Goal: Transaction & Acquisition: Purchase product/service

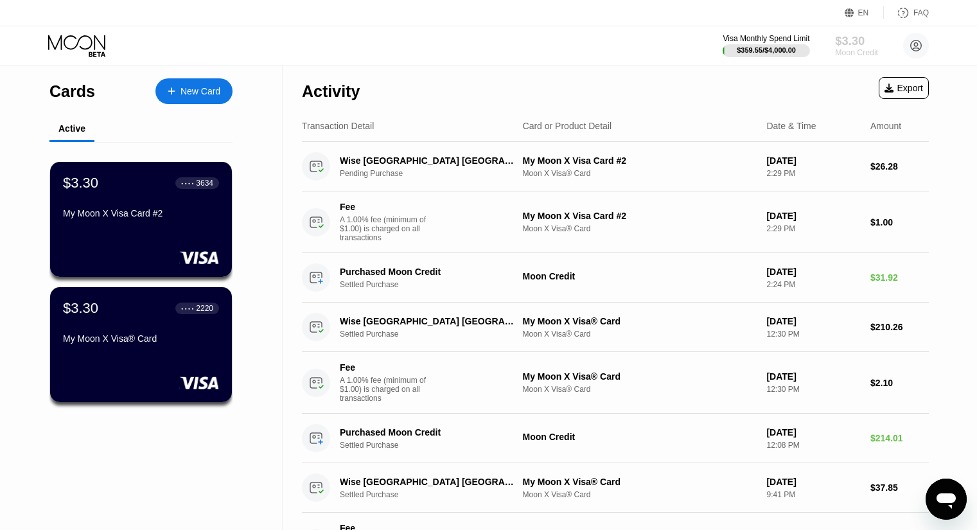
click at [842, 48] on div "Moon Credit" at bounding box center [856, 52] width 43 height 9
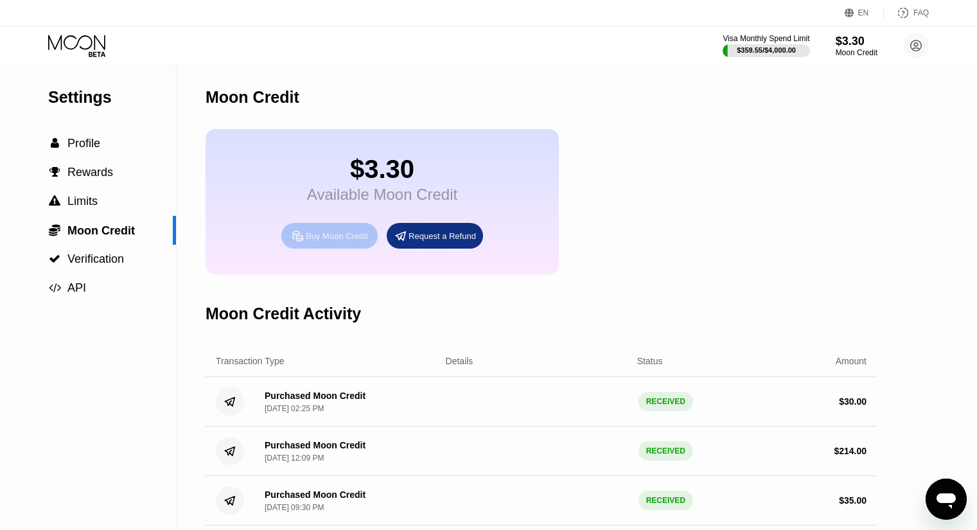
click at [342, 241] on div "Buy Moon Credit" at bounding box center [337, 235] width 62 height 11
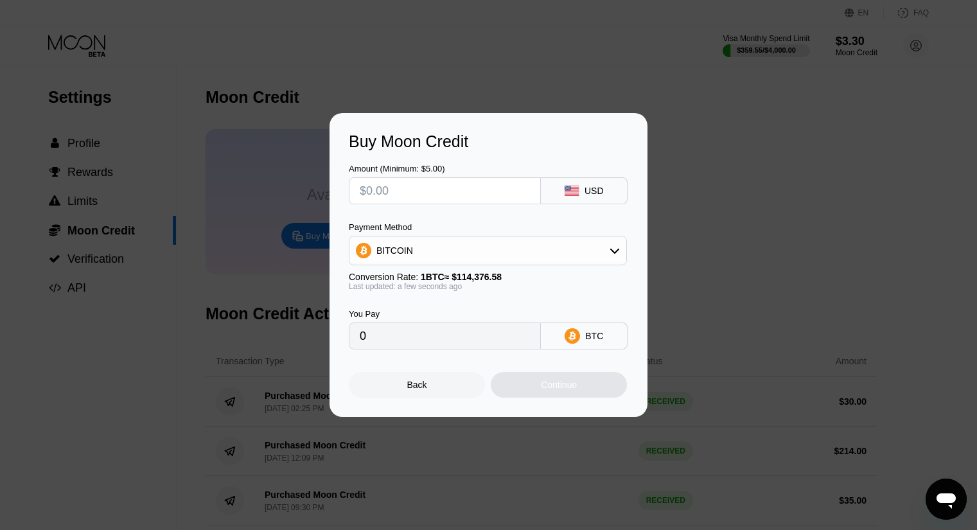
click at [491, 180] on input "text" at bounding box center [445, 191] width 170 height 26
click at [489, 257] on div "BITCOIN" at bounding box center [487, 251] width 277 height 26
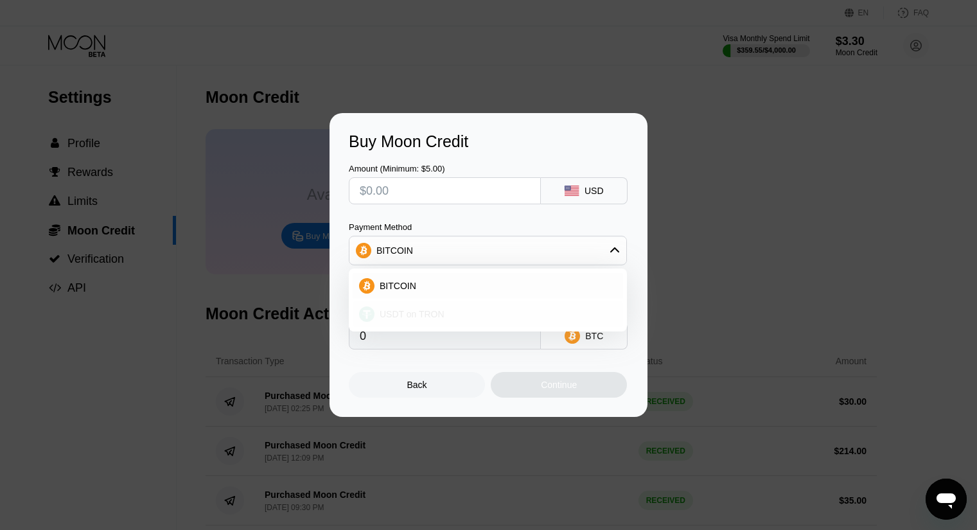
click at [470, 311] on div "USDT on TRON" at bounding box center [495, 314] width 242 height 10
type input "0.00"
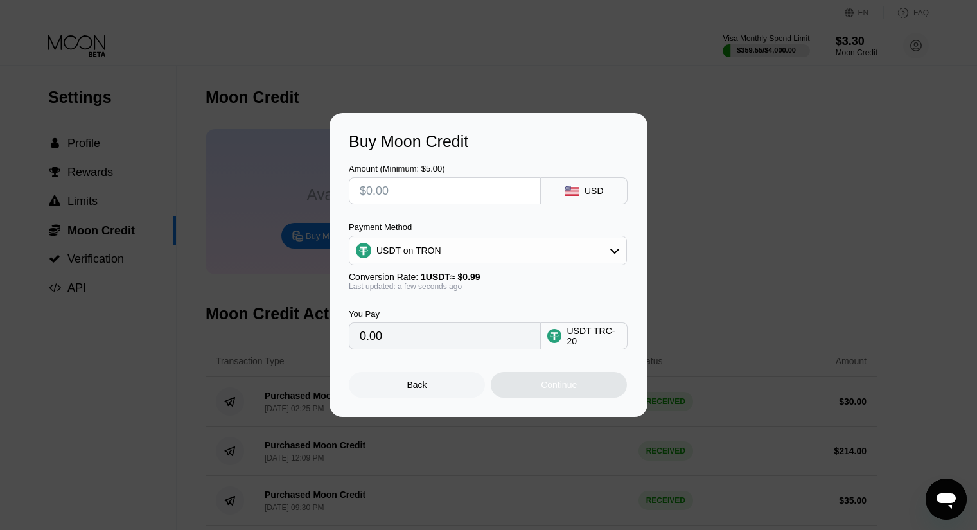
click at [448, 193] on input "text" at bounding box center [445, 191] width 170 height 26
type input "$8"
type input "8.08"
type input "$85"
type input "85.86"
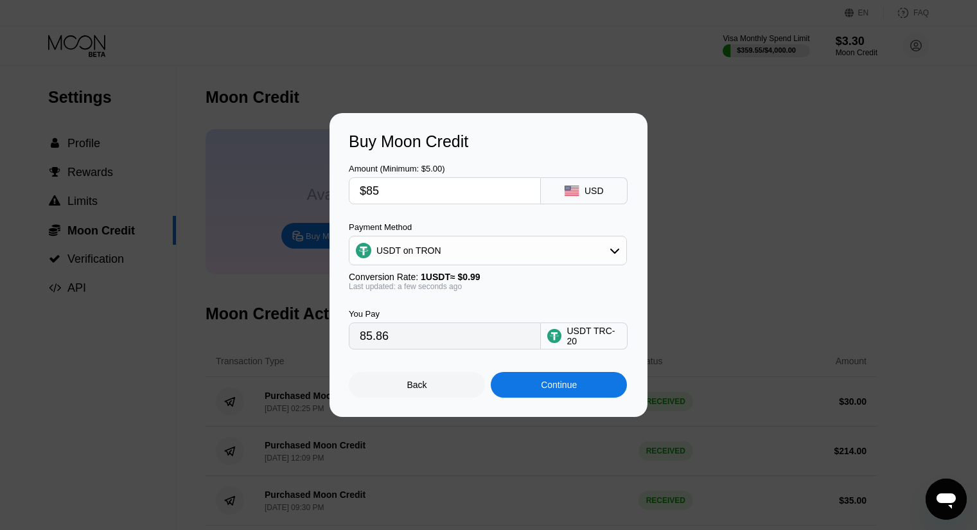
type input "$8"
type input "8.08"
type input "$86"
type input "86.87"
type input "$8"
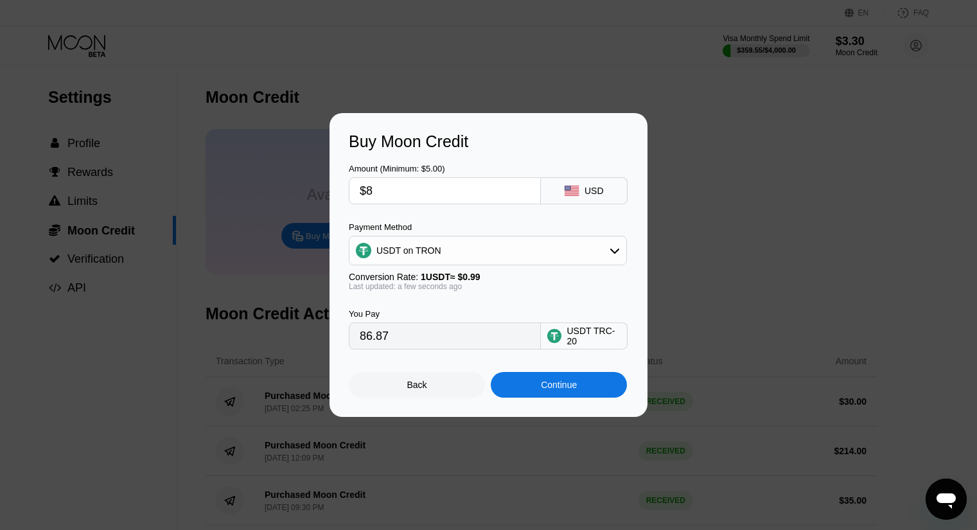
type input "8.08"
type input "$87"
type input "87.88"
type input "$87"
click at [575, 390] on div "Continue" at bounding box center [559, 384] width 36 height 10
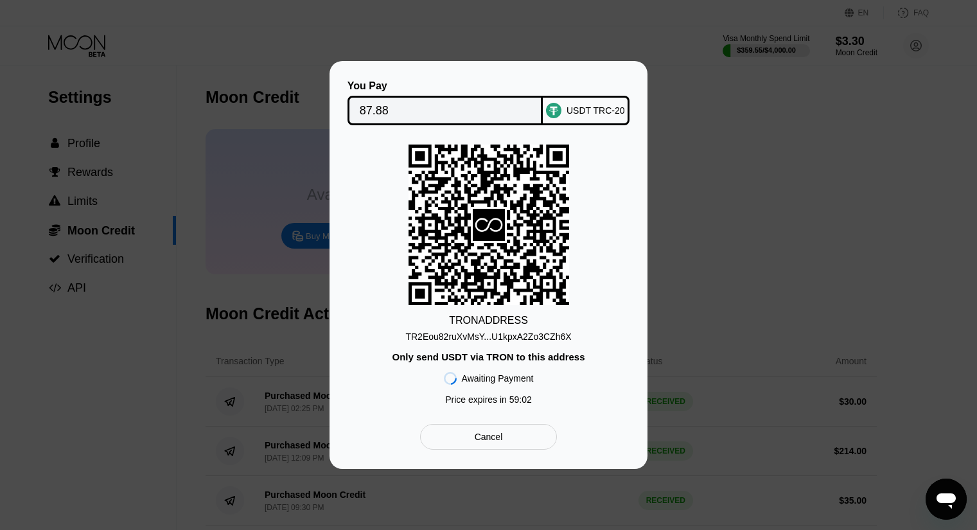
click at [442, 333] on div "TR2Eou82ruXvMsY...U1kpxA2Zo3CZh6X" at bounding box center [488, 336] width 166 height 10
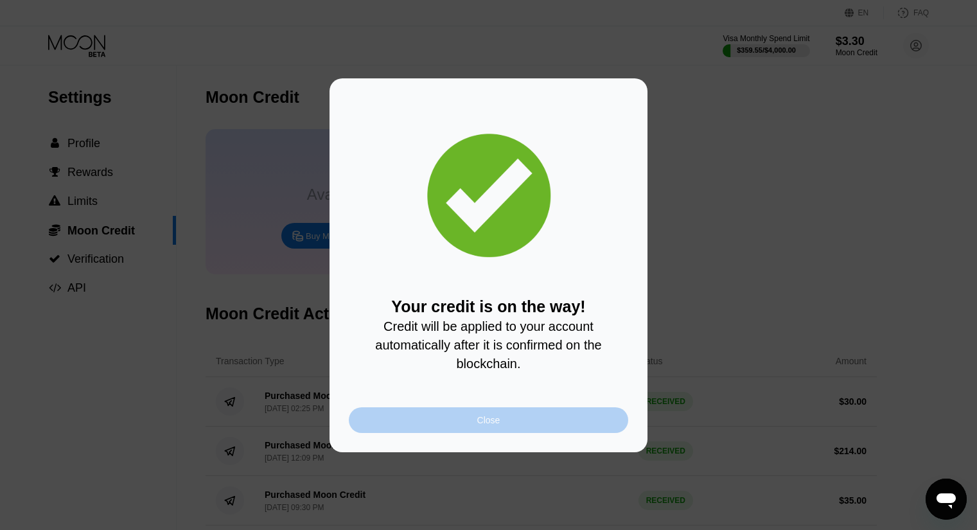
click at [442, 425] on div "Close" at bounding box center [488, 420] width 279 height 26
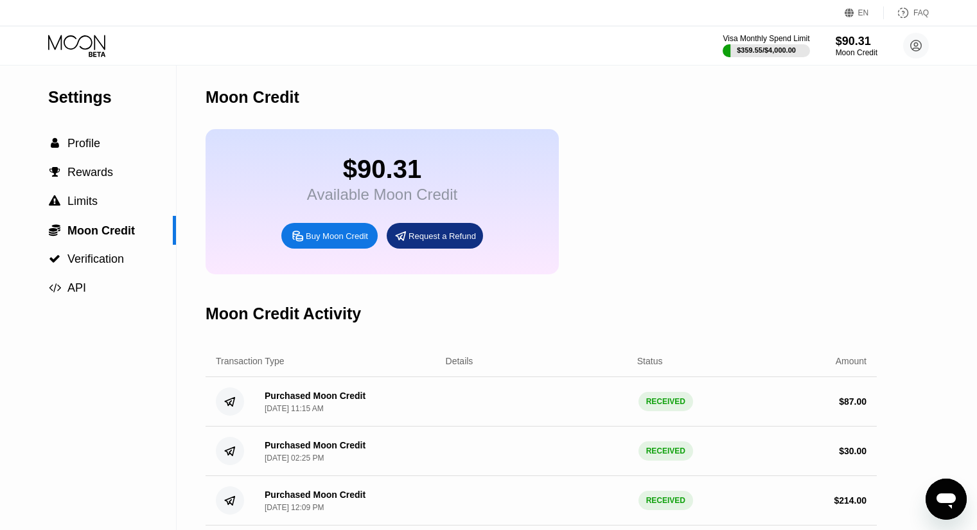
click at [87, 56] on icon at bounding box center [78, 46] width 60 height 22
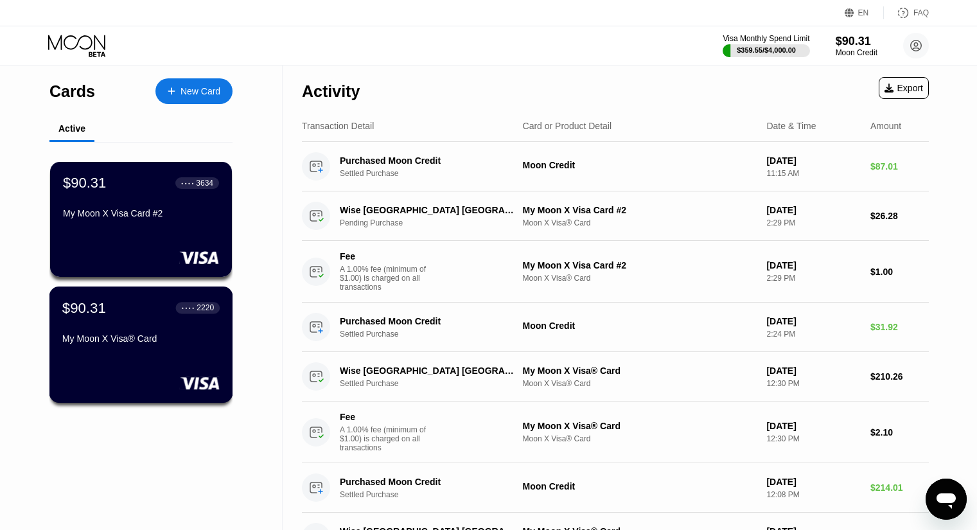
click at [156, 336] on div "$90.31 ● ● ● ● 2220 My Moon X Visa® Card" at bounding box center [140, 323] width 157 height 49
click at [123, 198] on div "$90.31 ● ● ● ● 3634 My Moon X Visa Card #2" at bounding box center [140, 198] width 157 height 49
